Goal: Task Accomplishment & Management: Use online tool/utility

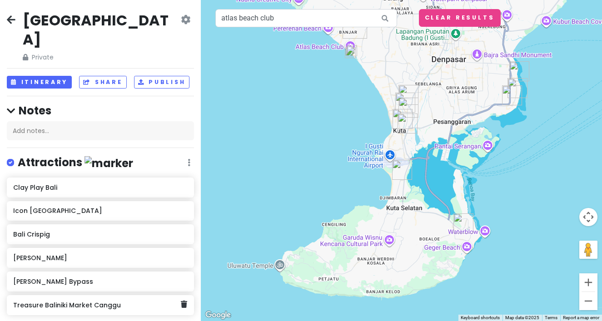
scroll to position [185, 0]
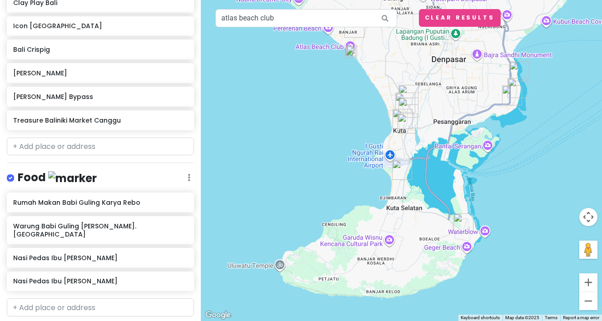
click at [113, 138] on input "text" at bounding box center [100, 147] width 187 height 18
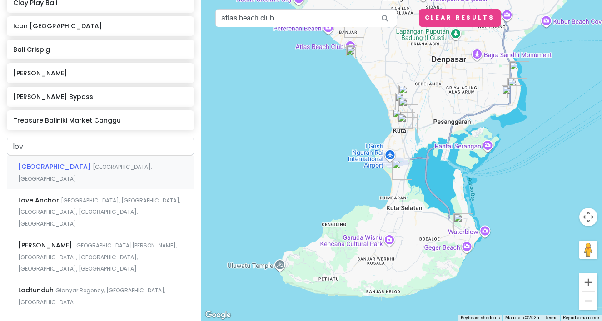
type input "love"
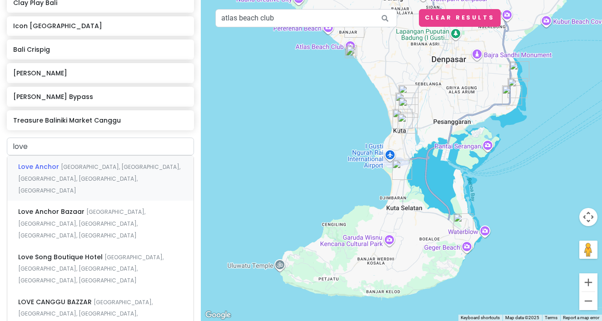
click at [118, 162] on div "Love Anchor [GEOGRAPHIC_DATA], [GEOGRAPHIC_DATA], [GEOGRAPHIC_DATA], [GEOGRAPHI…" at bounding box center [100, 178] width 186 height 45
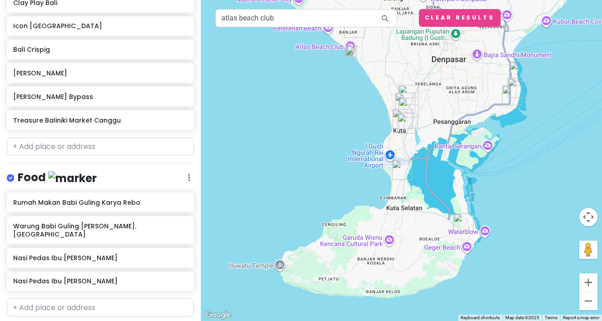
scroll to position [208, 0]
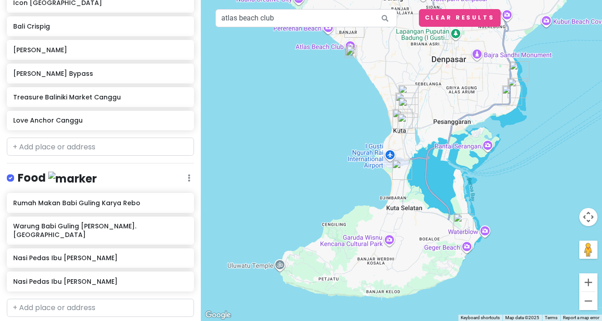
click at [112, 138] on input "text" at bounding box center [100, 147] width 187 height 18
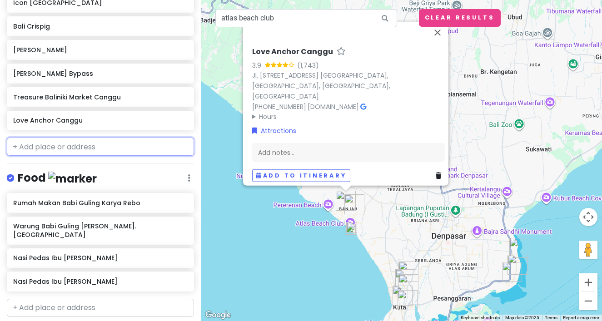
click at [112, 138] on input "text" at bounding box center [100, 147] width 187 height 18
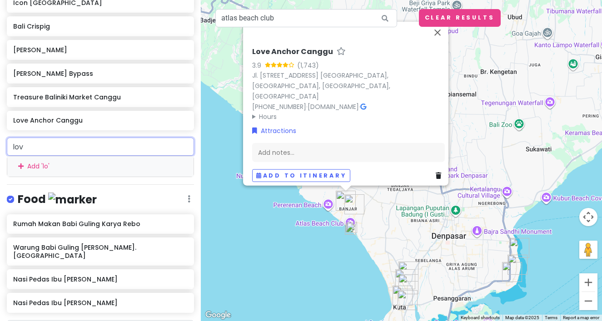
type input "love"
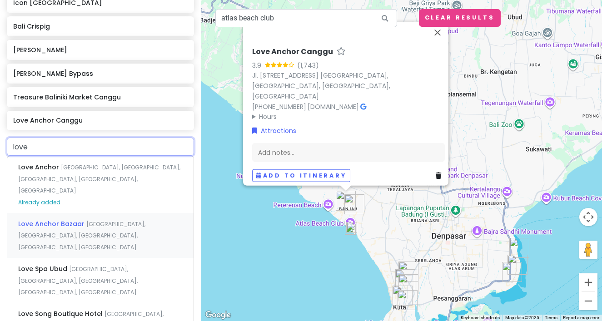
click at [96, 220] on span "[GEOGRAPHIC_DATA], [GEOGRAPHIC_DATA], [GEOGRAPHIC_DATA], [GEOGRAPHIC_DATA], [GE…" at bounding box center [81, 235] width 127 height 31
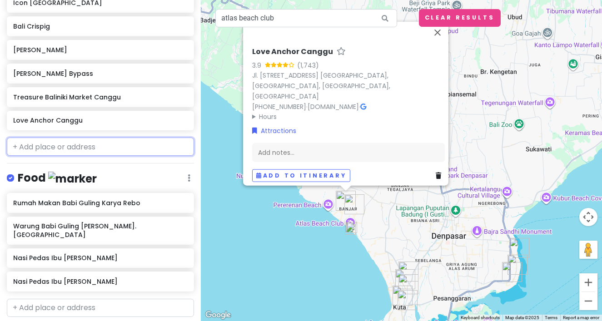
scroll to position [232, 0]
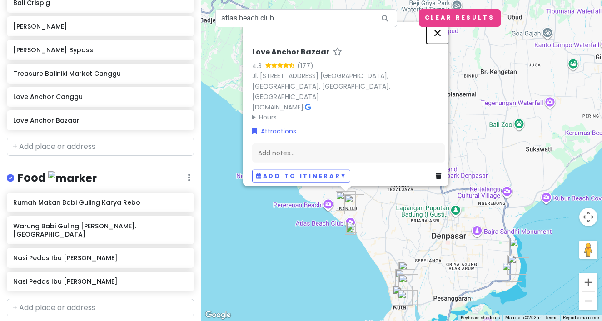
click at [442, 37] on button "Close" at bounding box center [437, 33] width 22 height 22
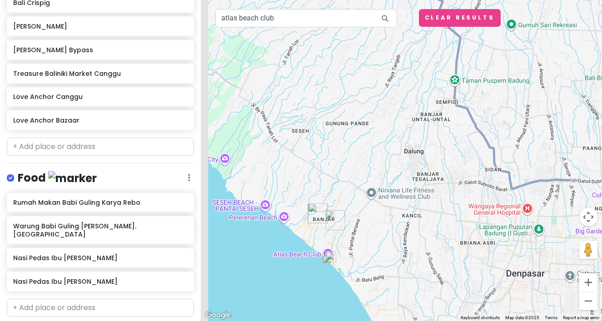
drag, startPoint x: 361, startPoint y: 183, endPoint x: 386, endPoint y: 88, distance: 98.2
click at [386, 91] on div at bounding box center [401, 160] width 401 height 321
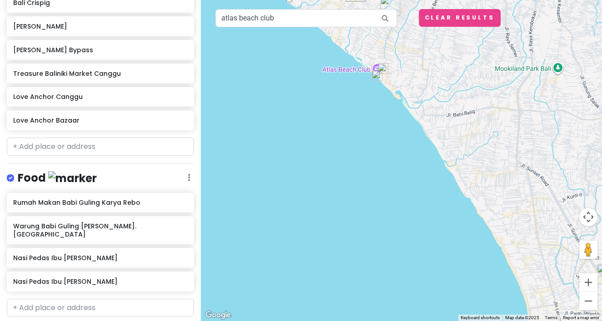
drag, startPoint x: 367, startPoint y: 49, endPoint x: 356, endPoint y: 133, distance: 84.4
click at [356, 133] on div at bounding box center [401, 160] width 401 height 321
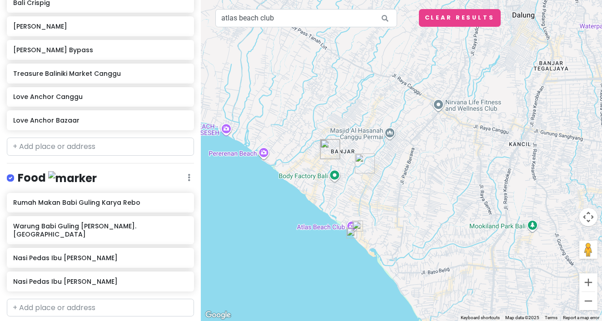
click at [325, 152] on img "Love Anchor Bazaar" at bounding box center [330, 149] width 20 height 20
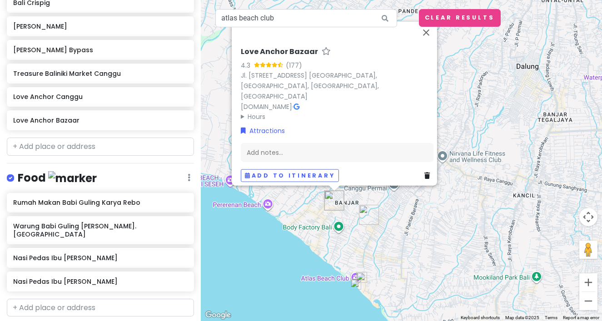
click at [364, 214] on img "Treasure Baliniki Market Canggu" at bounding box center [369, 215] width 20 height 20
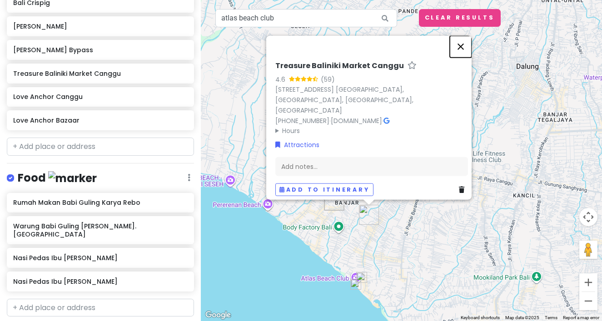
click at [468, 52] on button "Close" at bounding box center [461, 46] width 22 height 22
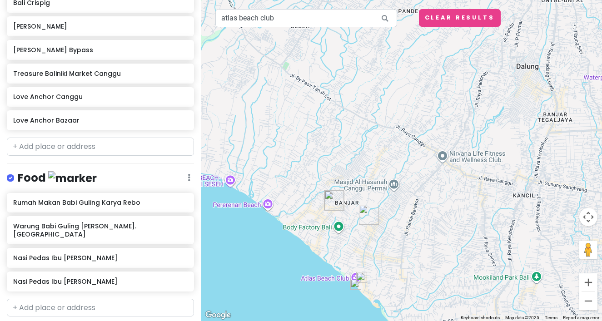
click at [332, 196] on img "Love Anchor Bazaar" at bounding box center [334, 201] width 20 height 20
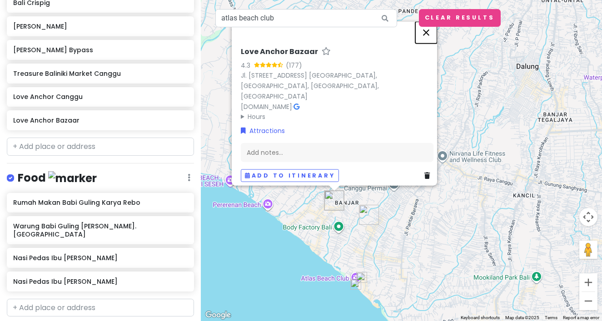
click at [430, 33] on button "Close" at bounding box center [426, 32] width 22 height 22
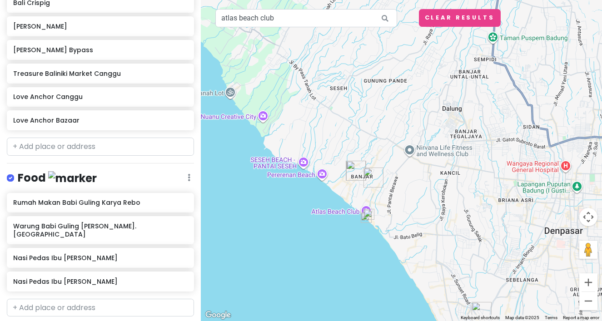
click at [374, 181] on img "Treasure Baliniki Market Canggu" at bounding box center [373, 178] width 20 height 20
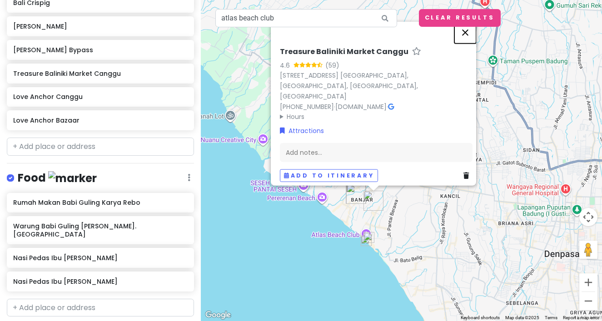
click at [469, 39] on button "Close" at bounding box center [465, 32] width 22 height 22
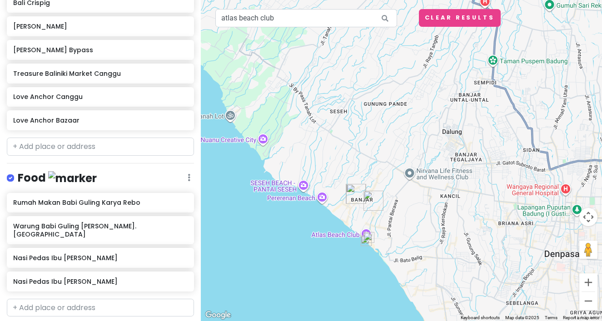
click at [354, 191] on img "Love Anchor Bazaar" at bounding box center [356, 194] width 20 height 20
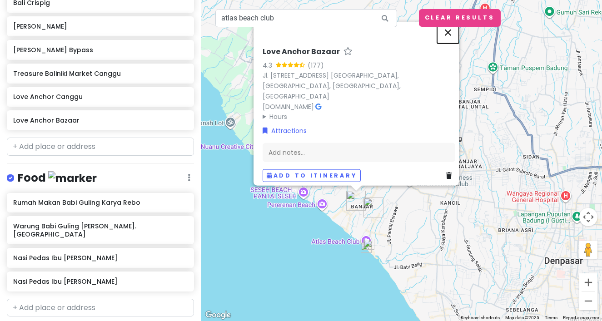
click at [454, 37] on button "Close" at bounding box center [448, 32] width 22 height 22
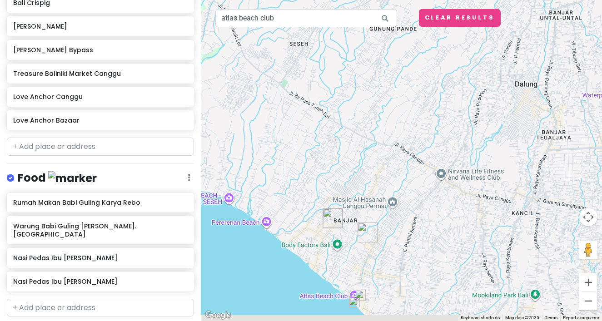
drag, startPoint x: 378, startPoint y: 163, endPoint x: 378, endPoint y: 128, distance: 35.9
click at [378, 129] on div at bounding box center [401, 160] width 401 height 321
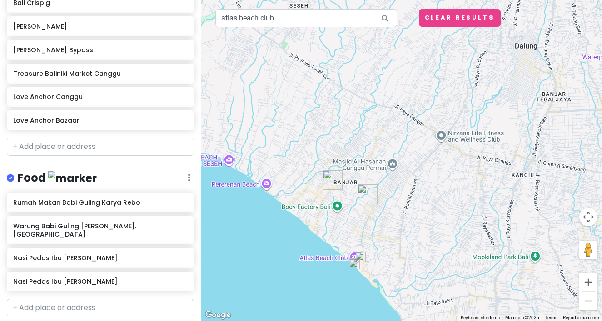
drag, startPoint x: 364, startPoint y: 177, endPoint x: 364, endPoint y: 142, distance: 34.5
click at [364, 143] on div at bounding box center [401, 160] width 401 height 321
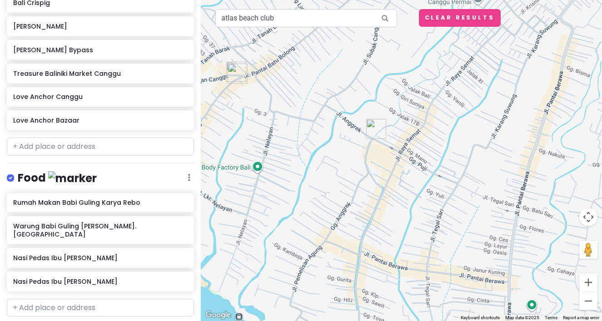
click at [238, 74] on img "Love Anchor Bazaar" at bounding box center [237, 74] width 20 height 20
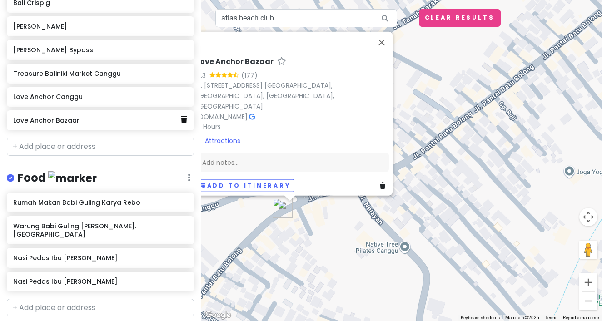
click at [183, 116] on icon at bounding box center [184, 119] width 6 height 7
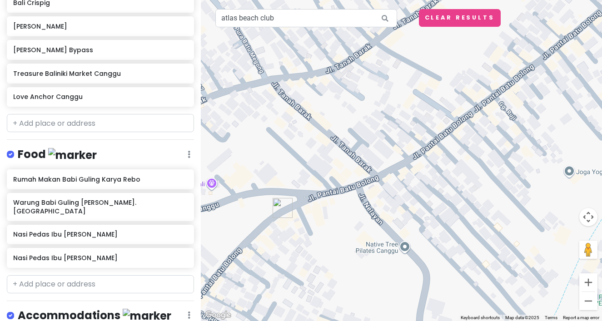
scroll to position [208, 0]
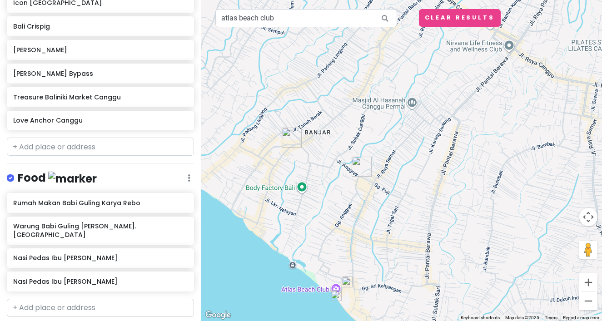
click at [356, 160] on img "Treasure Baliniki Market Canggu" at bounding box center [361, 167] width 20 height 20
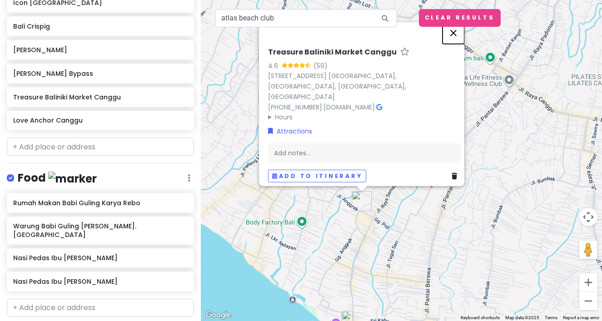
click at [455, 37] on button "Close" at bounding box center [453, 33] width 22 height 22
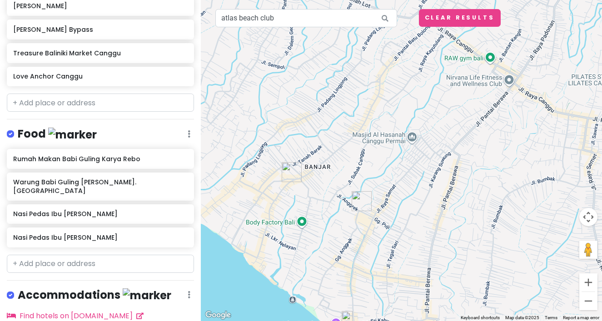
scroll to position [309, 0]
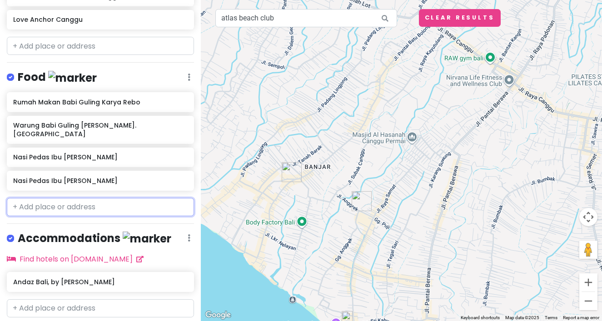
click at [106, 198] on input "text" at bounding box center [100, 207] width 187 height 18
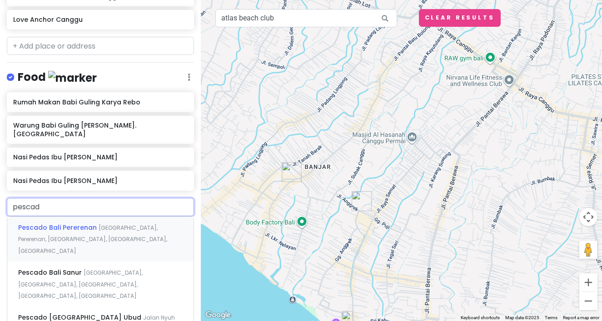
type input "pescado"
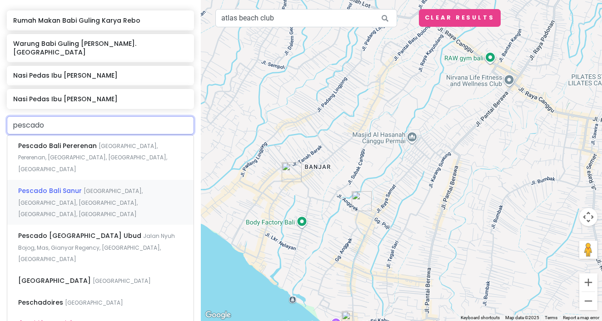
click at [114, 180] on div "Pescado [GEOGRAPHIC_DATA] [GEOGRAPHIC_DATA], [GEOGRAPHIC_DATA], [GEOGRAPHIC_DAT…" at bounding box center [100, 202] width 186 height 45
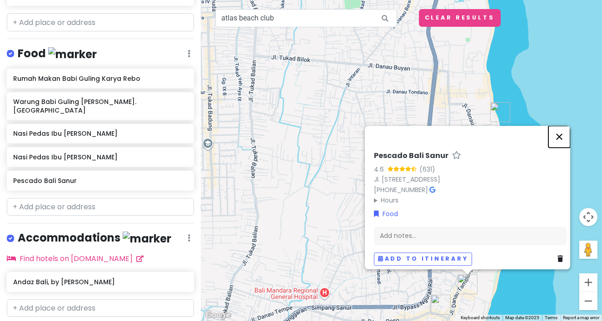
click at [563, 126] on button "Close" at bounding box center [559, 137] width 22 height 22
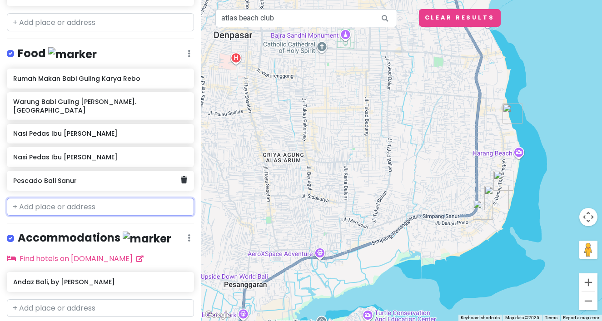
click at [96, 177] on h6 "Pescado Bali Sanur" at bounding box center [97, 181] width 168 height 8
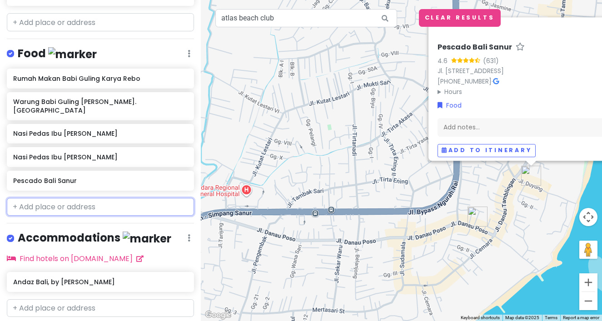
click at [113, 198] on input "text" at bounding box center [100, 207] width 187 height 18
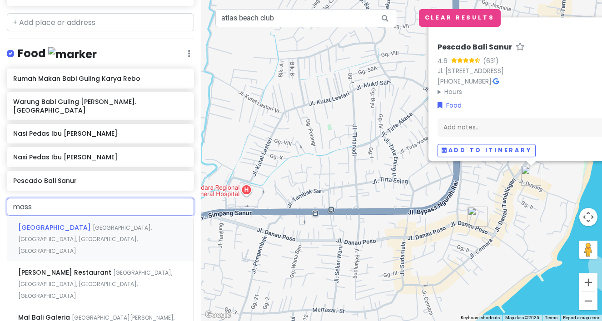
type input "massi"
click at [75, 216] on div "[PERSON_NAME] Restaurant [GEOGRAPHIC_DATA], [GEOGRAPHIC_DATA], [GEOGRAPHIC_DATA…" at bounding box center [100, 238] width 186 height 45
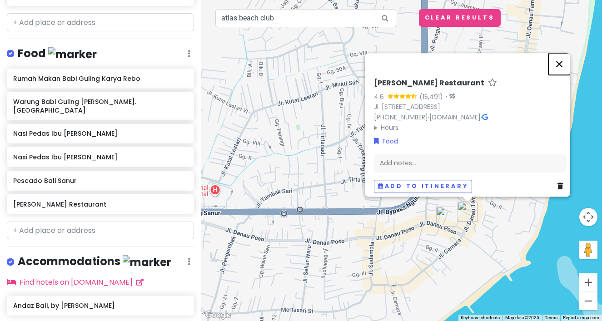
click at [563, 53] on button "Close" at bounding box center [559, 64] width 22 height 22
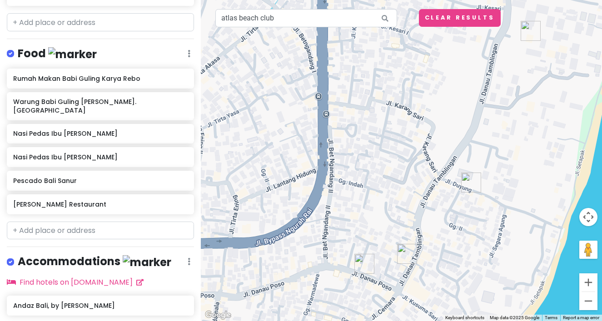
click at [467, 181] on img "Pescado Bali Sanur" at bounding box center [471, 183] width 20 height 20
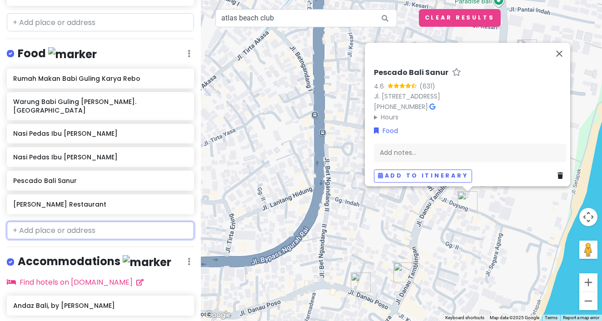
click at [67, 222] on input "text" at bounding box center [100, 231] width 187 height 18
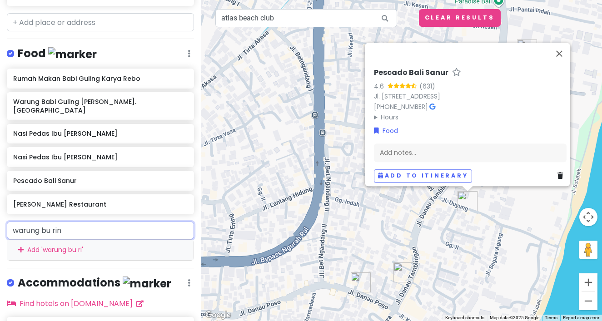
type input "warung bu rini"
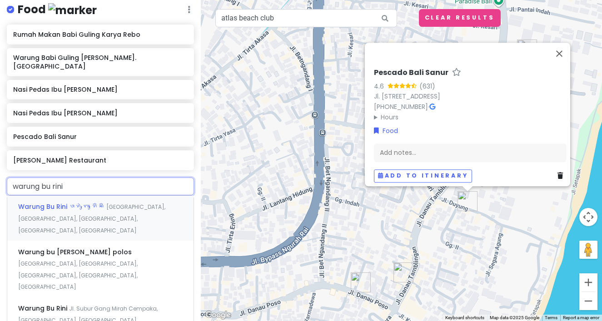
scroll to position [381, 0]
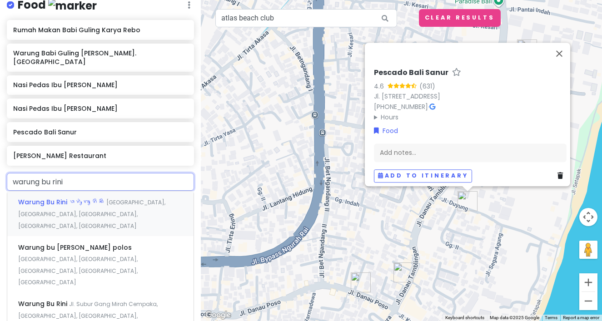
click at [84, 198] on span "[GEOGRAPHIC_DATA], [GEOGRAPHIC_DATA], [GEOGRAPHIC_DATA], [GEOGRAPHIC_DATA], [GE…" at bounding box center [91, 213] width 147 height 31
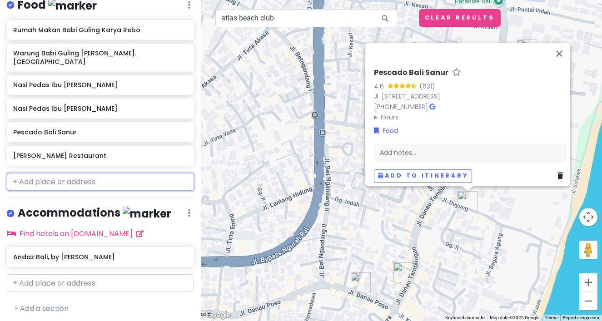
scroll to position [380, 0]
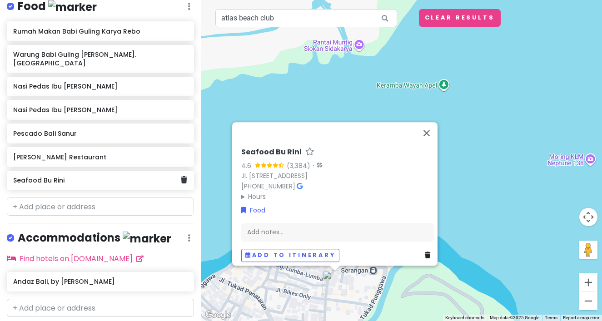
click at [90, 176] on h6 "Seafood Bu Rini" at bounding box center [97, 180] width 168 height 8
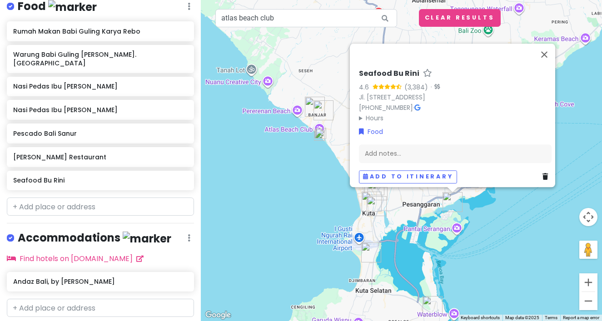
drag, startPoint x: 525, startPoint y: 201, endPoint x: 466, endPoint y: 225, distance: 64.3
click at [466, 225] on div "Seafood Bu Rini 4.6 (3,384) · Jl. [STREET_ADDRESS] [PHONE_NUMBER] · Hours [DATE…" at bounding box center [401, 160] width 401 height 321
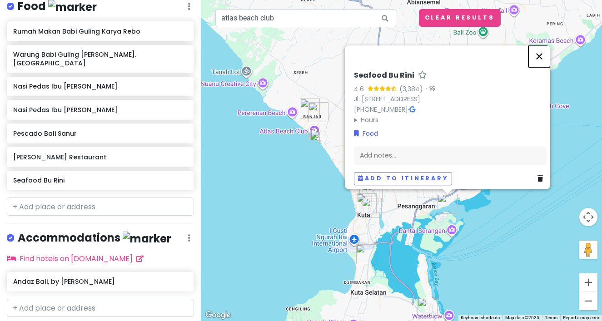
click at [542, 45] on button "Close" at bounding box center [539, 56] width 22 height 22
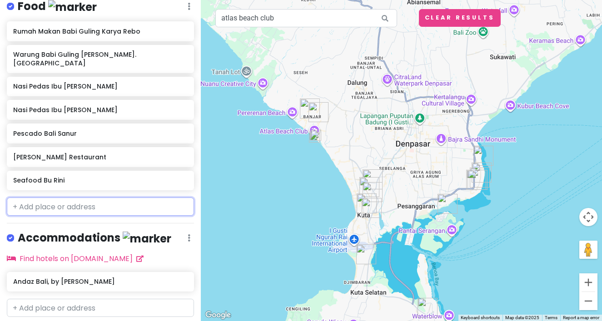
click at [99, 198] on input "text" at bounding box center [100, 207] width 187 height 18
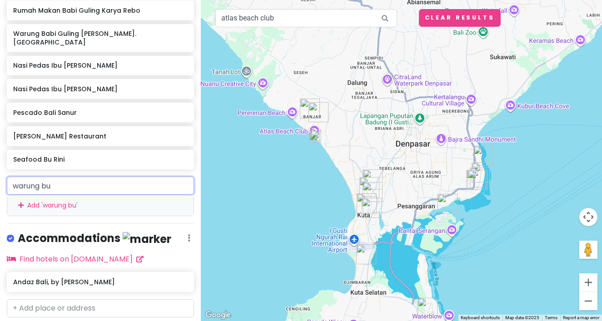
scroll to position [467, 0]
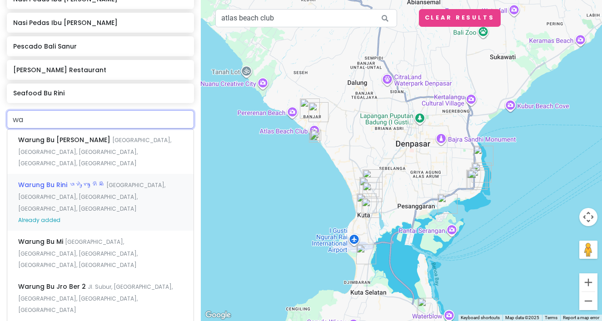
type input "w"
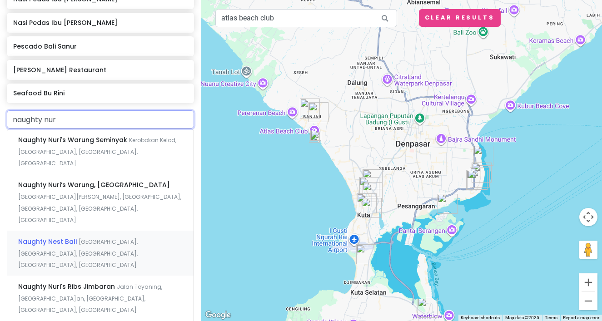
type input "naughty nuri"
click at [107, 180] on span "Naughty Nuri’s Warung, [GEOGRAPHIC_DATA]" at bounding box center [94, 184] width 152 height 9
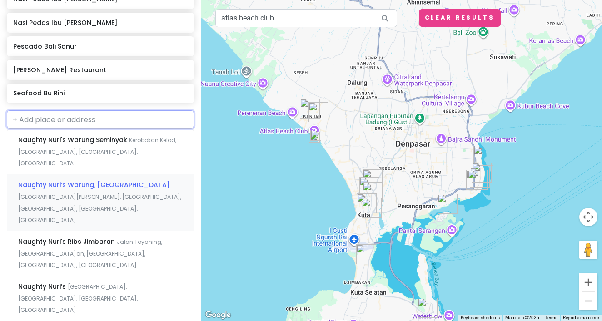
scroll to position [403, 0]
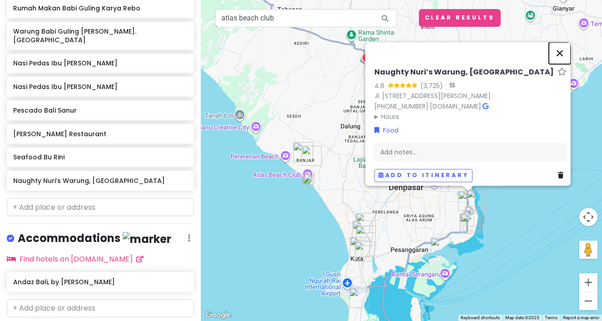
click at [570, 42] on button "Close" at bounding box center [560, 53] width 22 height 22
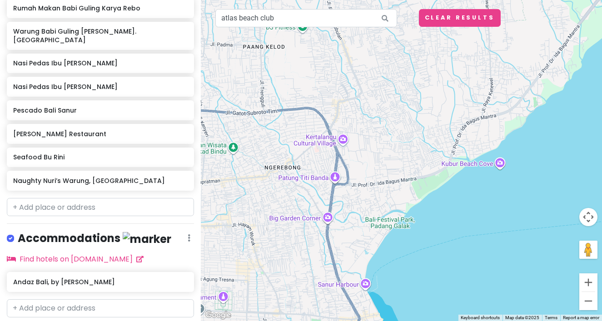
drag, startPoint x: 453, startPoint y: 201, endPoint x: 453, endPoint y: 93, distance: 108.1
click at [453, 167] on div at bounding box center [401, 160] width 401 height 321
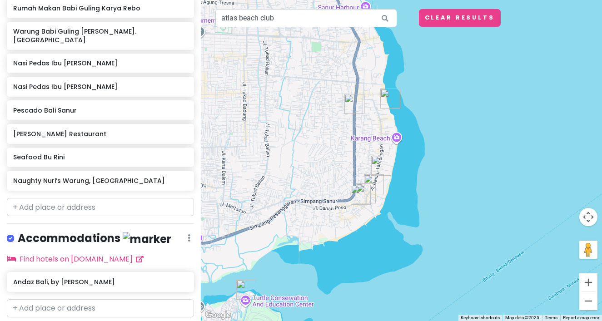
drag, startPoint x: 389, startPoint y: 159, endPoint x: 392, endPoint y: 133, distance: 25.7
click at [392, 139] on div at bounding box center [401, 160] width 401 height 321
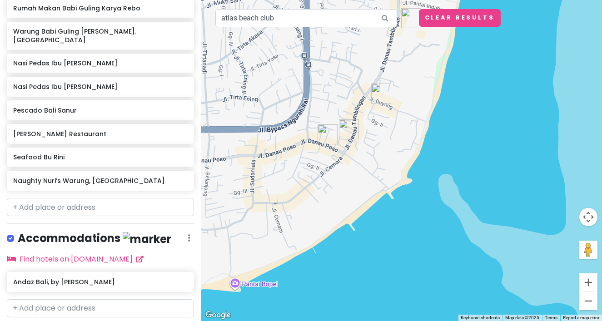
drag, startPoint x: 392, startPoint y: 133, endPoint x: 392, endPoint y: 179, distance: 45.9
click at [392, 178] on div "To navigate, press the arrow keys." at bounding box center [401, 160] width 401 height 321
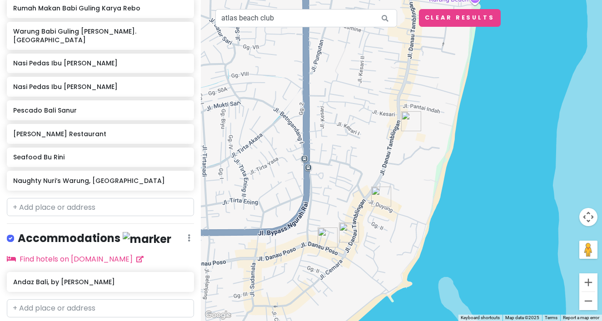
drag, startPoint x: 404, startPoint y: 158, endPoint x: 415, endPoint y: 159, distance: 10.6
click at [410, 159] on div at bounding box center [401, 160] width 401 height 321
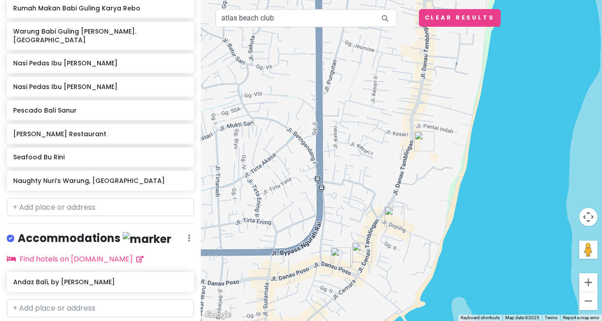
drag, startPoint x: 416, startPoint y: 159, endPoint x: 419, endPoint y: 178, distance: 18.4
click at [419, 177] on div at bounding box center [401, 160] width 401 height 321
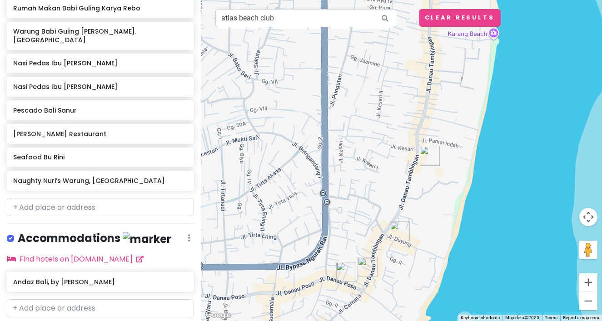
drag, startPoint x: 376, startPoint y: 145, endPoint x: 390, endPoint y: 175, distance: 33.5
click at [384, 156] on div at bounding box center [401, 160] width 401 height 321
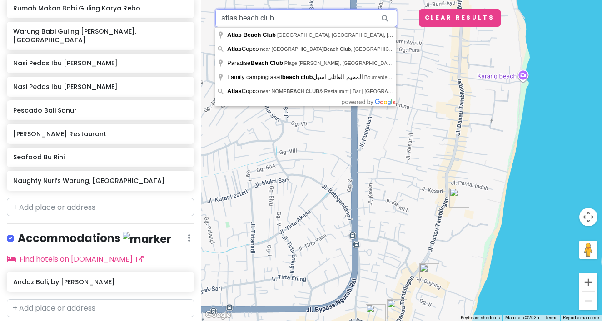
drag, startPoint x: 295, startPoint y: 20, endPoint x: 214, endPoint y: 22, distance: 80.4
click at [214, 22] on div "atlas beach club Keyboard shortcuts Map Data Map data ©2025 Map data ©2025 100 …" at bounding box center [401, 160] width 401 height 321
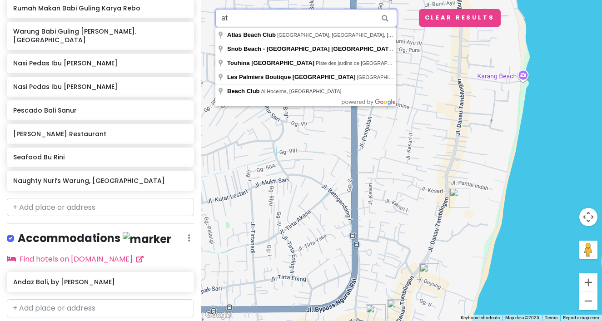
type input "a"
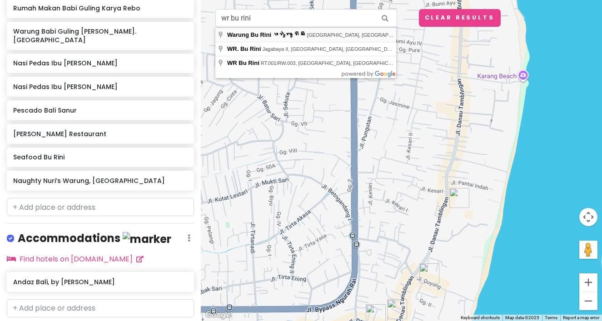
type input "Warung Bu Rini ᬯᬭᬸᬂ ᬩᬸ ᬭᬶᬦᬶ, [GEOGRAPHIC_DATA], [GEOGRAPHIC_DATA], [GEOGRAPHIC_…"
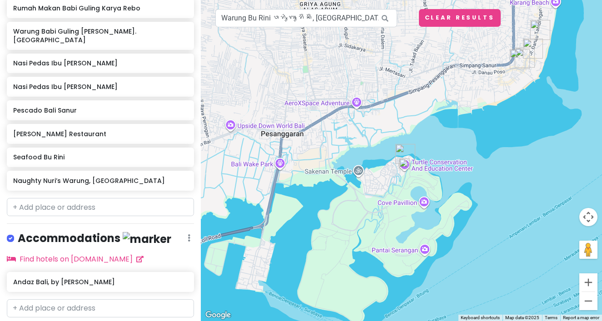
click at [403, 145] on img "Seafood Bu Rini" at bounding box center [405, 154] width 20 height 20
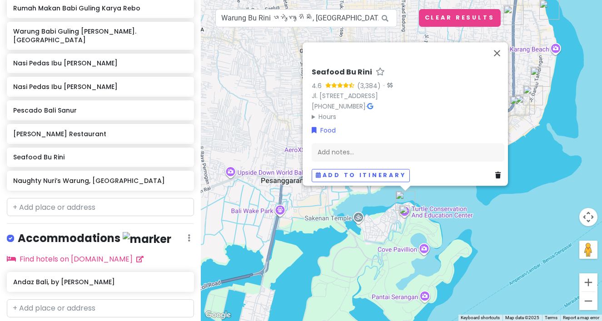
click at [406, 211] on img at bounding box center [404, 210] width 11 height 11
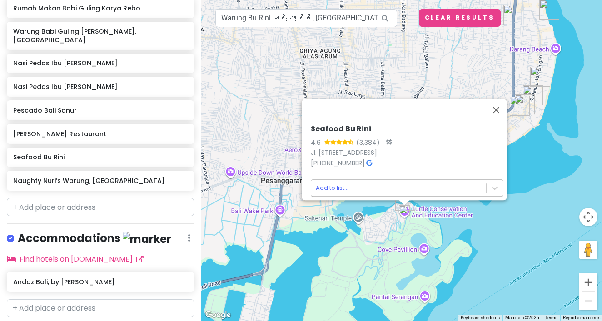
click at [324, 183] on body "Bali Private Change Dates Make a Copy Delete Trip Go Pro ⚡️ Give Feedback 💡 Sup…" at bounding box center [301, 160] width 602 height 321
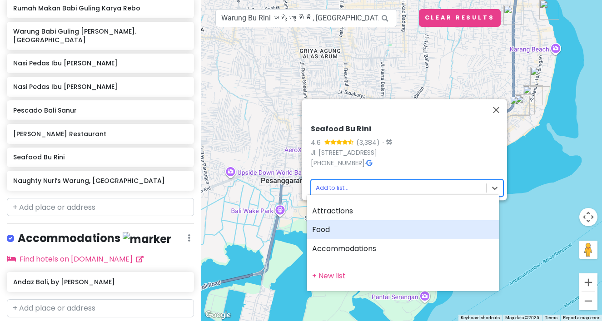
click at [325, 231] on div "Food" at bounding box center [402, 229] width 193 height 19
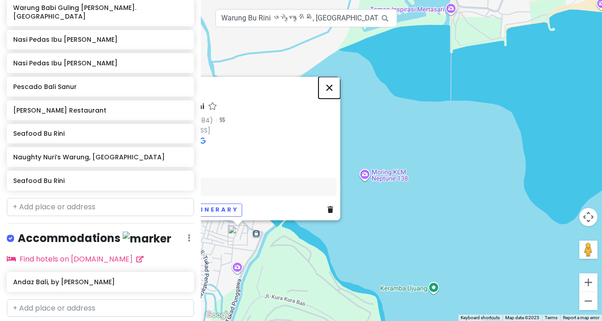
click at [333, 77] on button "Close" at bounding box center [329, 88] width 22 height 22
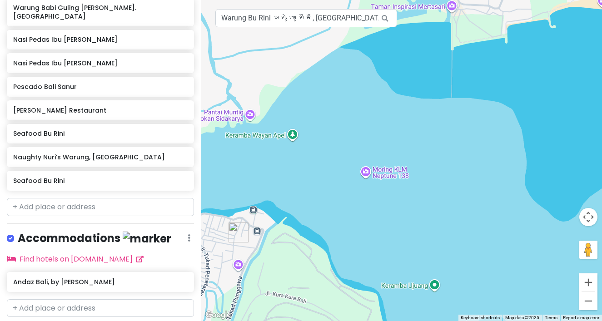
drag, startPoint x: 326, startPoint y: 134, endPoint x: 385, endPoint y: 74, distance: 85.4
click at [383, 75] on div at bounding box center [401, 160] width 401 height 321
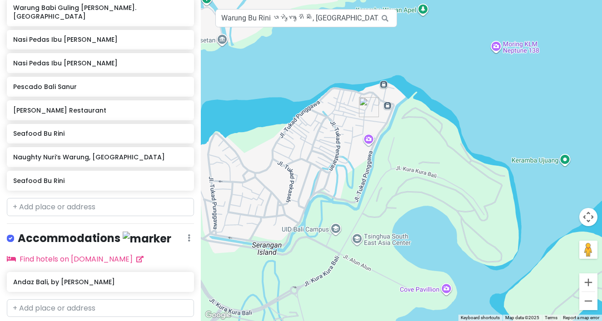
click at [369, 141] on div at bounding box center [401, 160] width 401 height 321
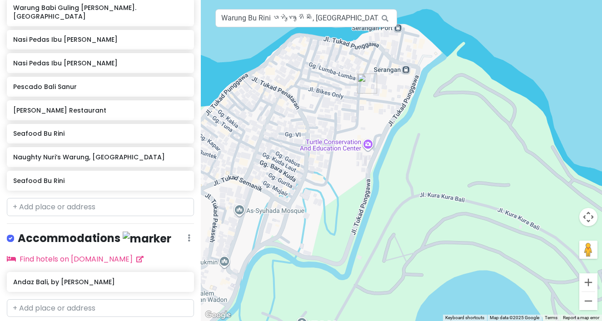
click at [366, 148] on div at bounding box center [401, 160] width 401 height 321
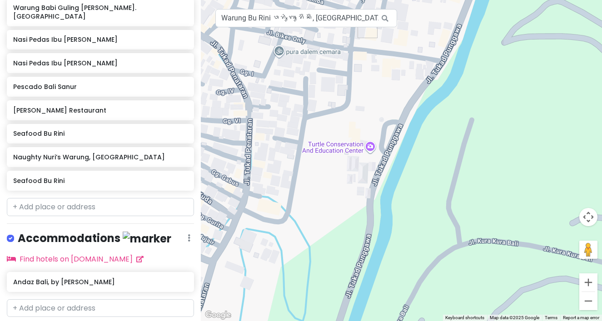
drag, startPoint x: 361, startPoint y: 158, endPoint x: 346, endPoint y: 200, distance: 44.5
click at [347, 199] on div at bounding box center [401, 160] width 401 height 321
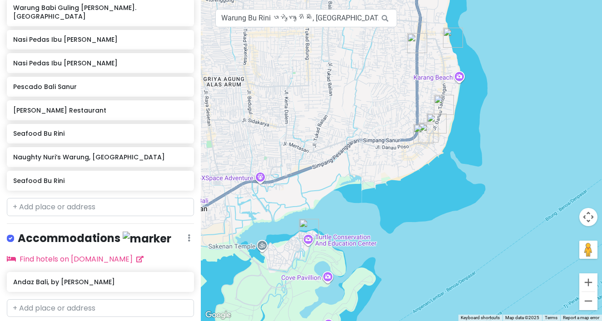
drag, startPoint x: 475, startPoint y: 107, endPoint x: 422, endPoint y: 167, distance: 79.8
click at [422, 167] on div at bounding box center [401, 160] width 401 height 321
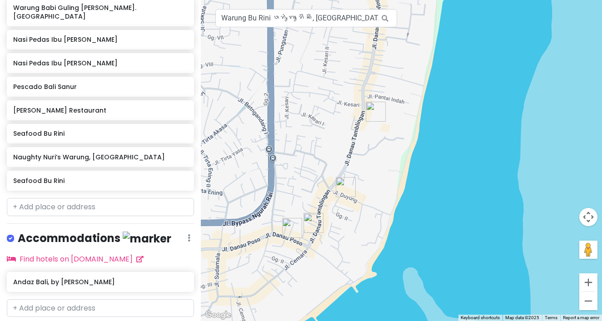
click at [344, 187] on img "Pescado Bali Sanur" at bounding box center [346, 187] width 20 height 20
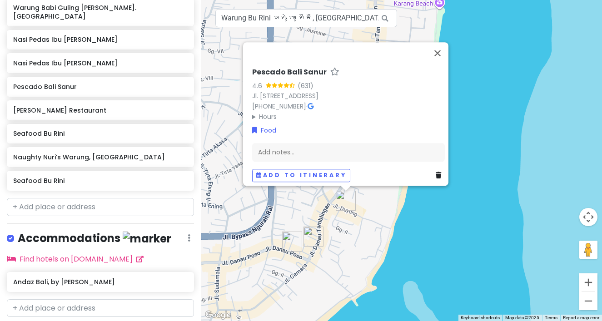
click at [312, 234] on img "Massimo Italian Restaurant" at bounding box center [313, 237] width 20 height 20
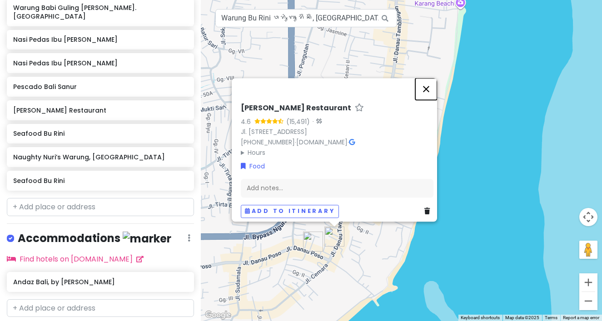
click at [433, 78] on button "Close" at bounding box center [426, 89] width 22 height 22
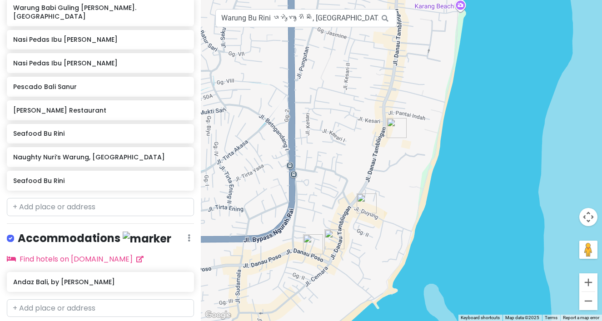
drag, startPoint x: 401, startPoint y: 165, endPoint x: 395, endPoint y: 214, distance: 49.4
click at [395, 214] on div "To navigate, press the arrow keys." at bounding box center [401, 160] width 401 height 321
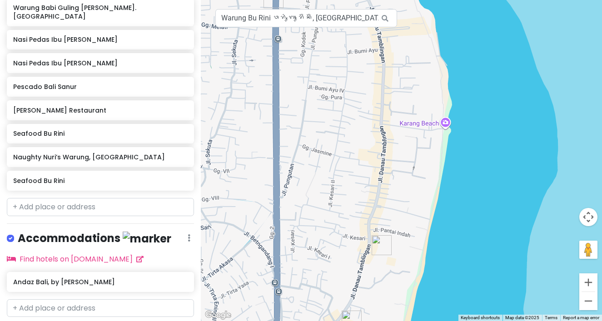
drag, startPoint x: 395, startPoint y: 211, endPoint x: 395, endPoint y: 231, distance: 20.0
click at [395, 231] on div "To navigate, press the arrow keys." at bounding box center [401, 160] width 401 height 321
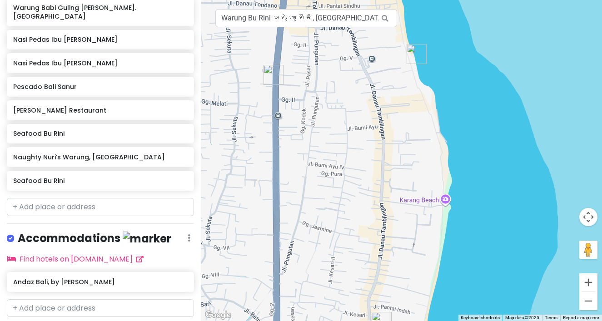
drag, startPoint x: 395, startPoint y: 247, endPoint x: 395, endPoint y: 252, distance: 5.0
click at [395, 248] on div "To navigate, press the arrow keys." at bounding box center [401, 160] width 401 height 321
drag, startPoint x: 405, startPoint y: 184, endPoint x: 405, endPoint y: 209, distance: 25.0
click at [405, 189] on div "To navigate, press the arrow keys." at bounding box center [401, 160] width 401 height 321
